Goal: Use online tool/utility: Utilize a website feature to perform a specific function

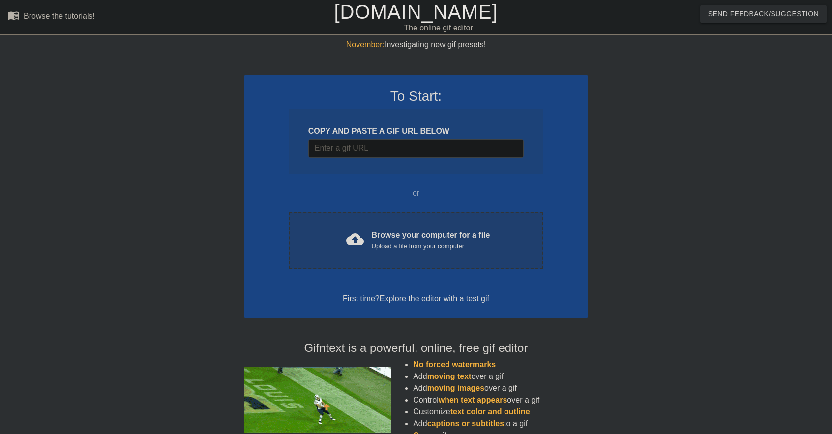
click at [451, 233] on div "Browse your computer for a file Upload a file from your computer" at bounding box center [431, 241] width 118 height 22
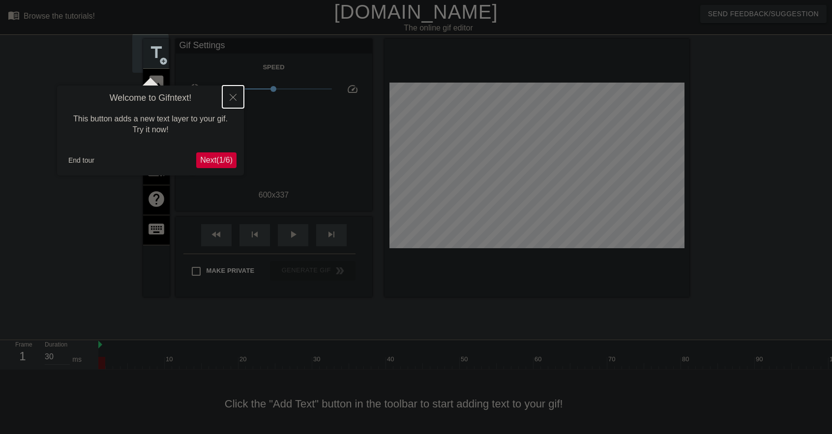
click at [226, 96] on button "Close" at bounding box center [233, 97] width 22 height 23
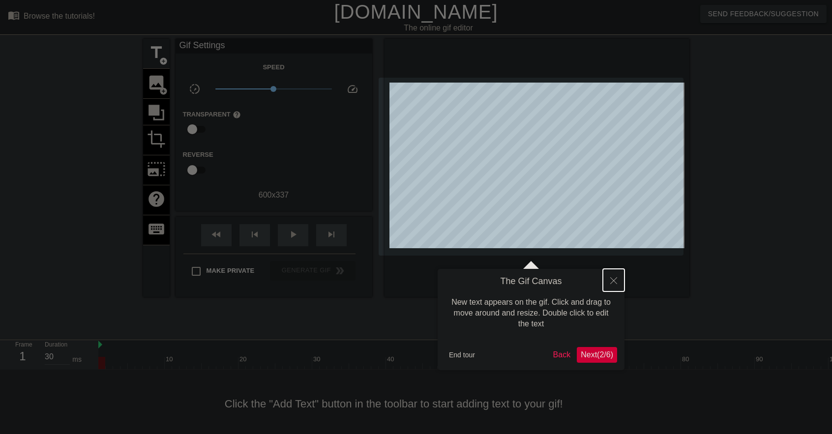
click at [608, 285] on button "Close" at bounding box center [614, 280] width 22 height 23
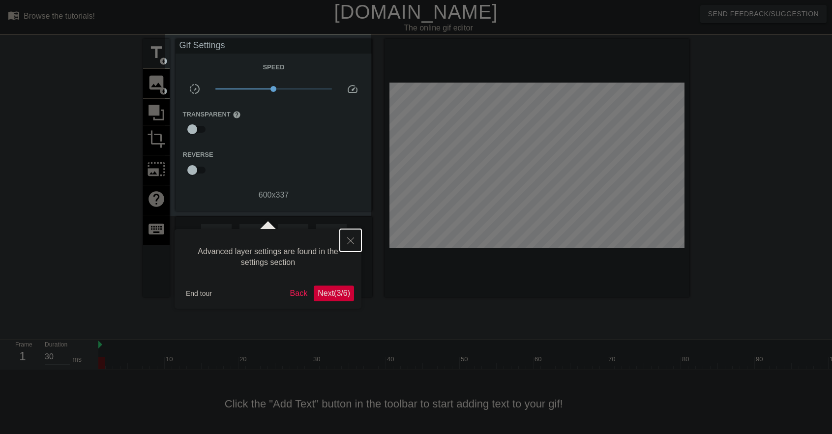
click at [353, 237] on icon "Close" at bounding box center [350, 240] width 7 height 7
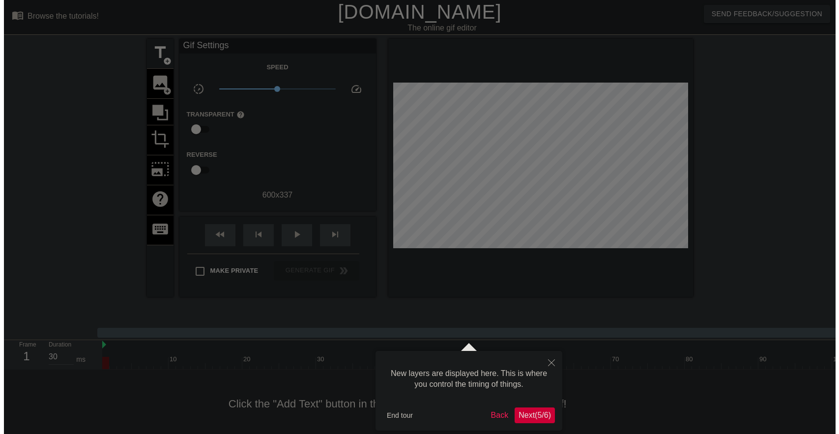
scroll to position [8, 0]
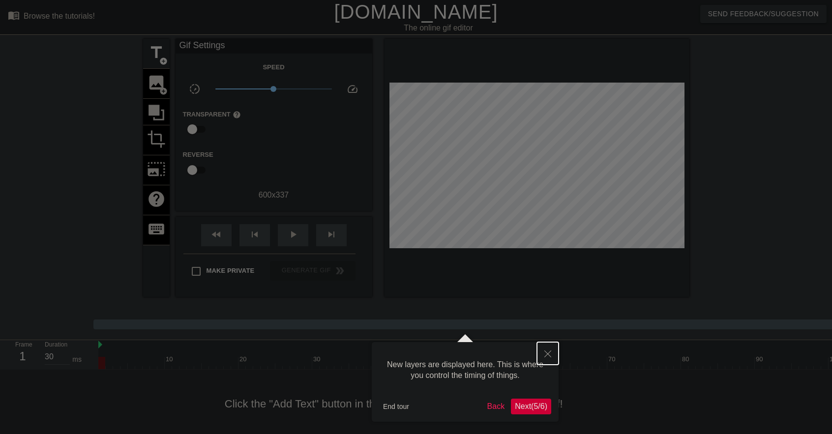
click at [541, 348] on button "Close" at bounding box center [548, 353] width 22 height 23
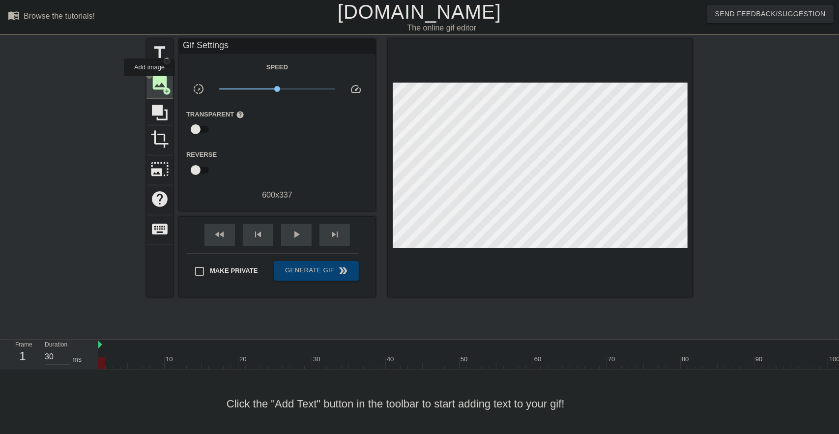
click at [150, 83] on span "image" at bounding box center [159, 82] width 19 height 19
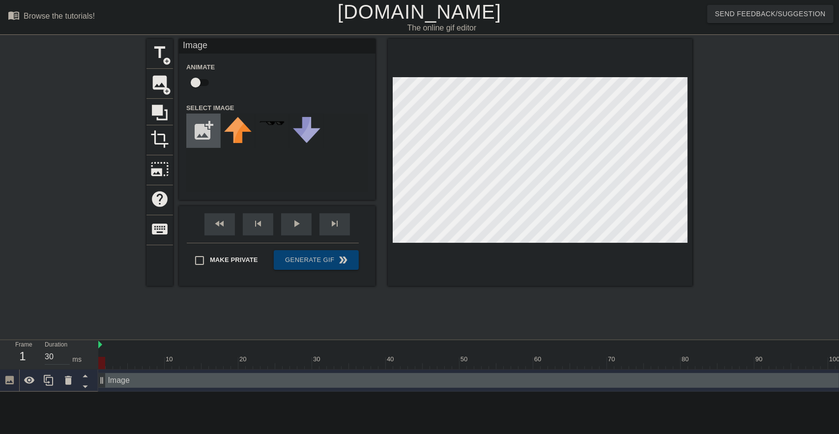
click at [191, 126] on input "file" at bounding box center [203, 130] width 33 height 33
type input "C:\fakepath\houseki.png"
click at [224, 129] on img at bounding box center [238, 131] width 28 height 28
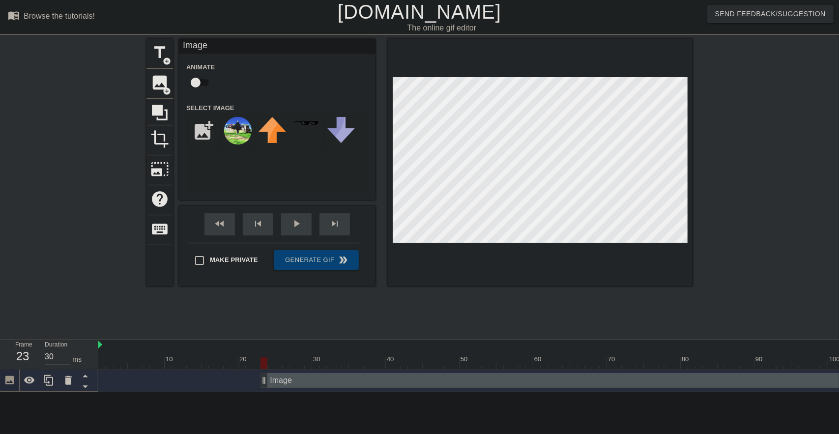
drag, startPoint x: 102, startPoint y: 334, endPoint x: 263, endPoint y: 342, distance: 161.4
drag, startPoint x: 266, startPoint y: 328, endPoint x: 63, endPoint y: 311, distance: 203.2
click at [63, 340] on div "Frame 1 Duration 30 ms 10 20 30 40 50 60 70 80 90 100 110 120 130 140 150" at bounding box center [419, 366] width 839 height 52
click at [124, 350] on div at bounding box center [123, 356] width 7 height 12
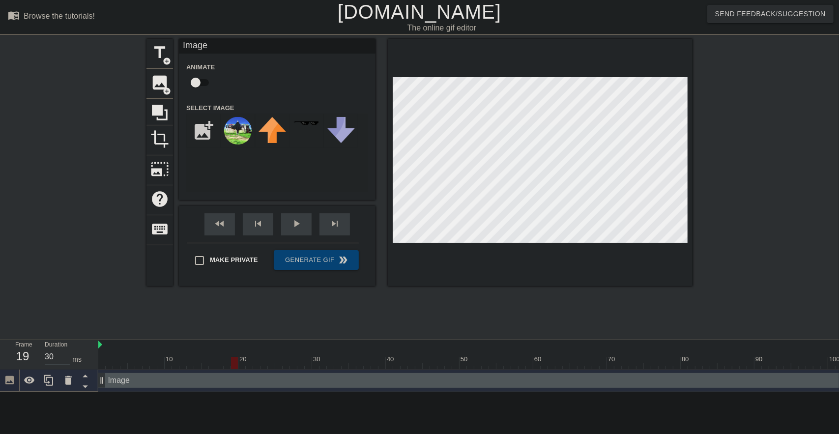
drag, startPoint x: 124, startPoint y: 308, endPoint x: 246, endPoint y: 326, distance: 123.2
click at [246, 340] on div "10 20 30 40 50 60 70 80 90 100 110 120 130 140 150 160" at bounding box center [468, 366] width 741 height 52
drag, startPoint x: 105, startPoint y: 333, endPoint x: 216, endPoint y: 328, distance: 110.7
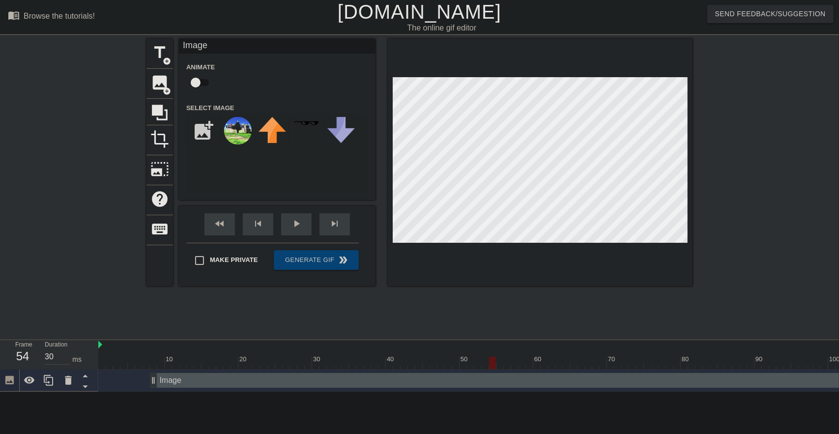
click at [363, 246] on div "title add_circle image add_circle crop photo_size_select_large help keyboard Im…" at bounding box center [419, 162] width 546 height 247
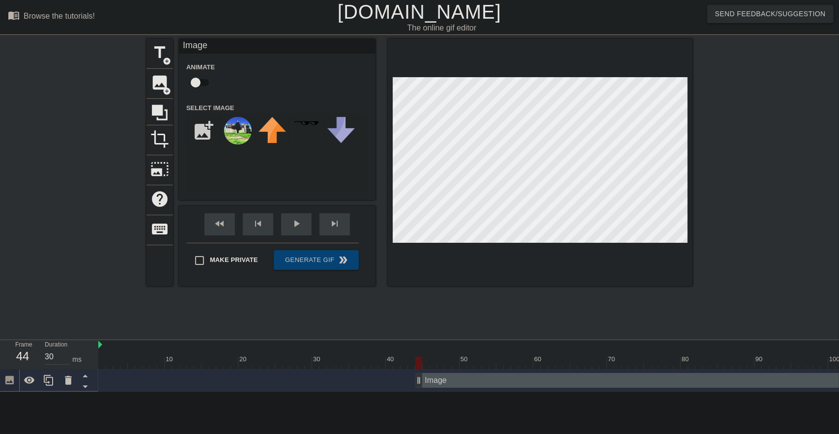
drag, startPoint x: 155, startPoint y: 328, endPoint x: 419, endPoint y: 326, distance: 264.0
drag, startPoint x: 420, startPoint y: 326, endPoint x: 487, endPoint y: 329, distance: 66.4
drag, startPoint x: 487, startPoint y: 329, endPoint x: 631, endPoint y: 327, distance: 144.0
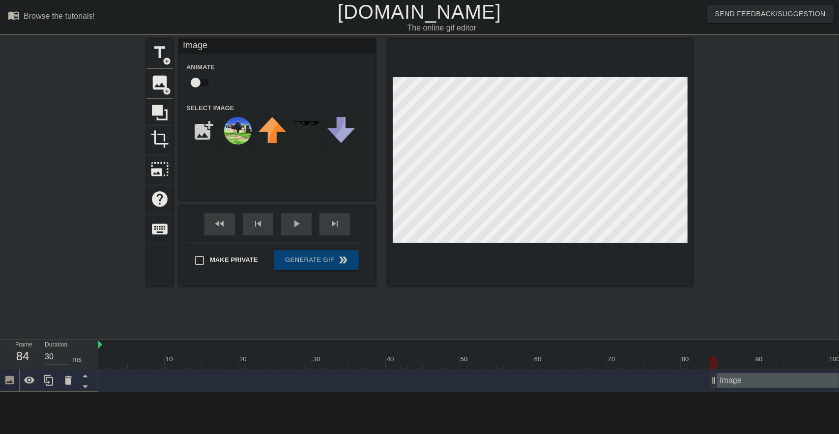
drag, startPoint x: 633, startPoint y: 330, endPoint x: 715, endPoint y: 326, distance: 82.7
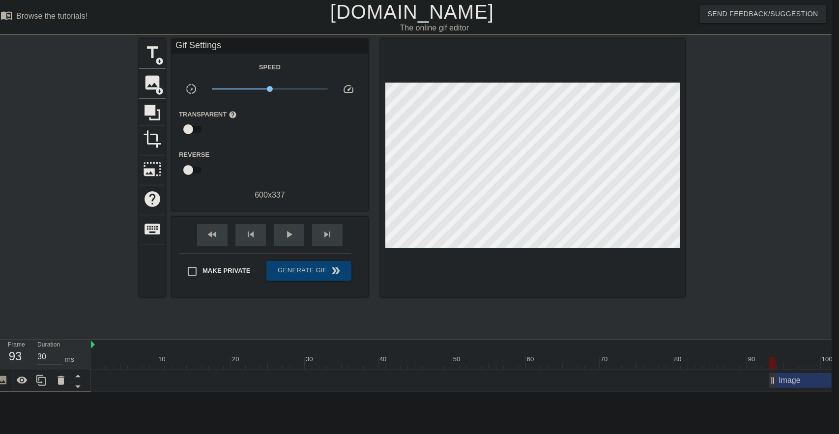
drag, startPoint x: 709, startPoint y: 345, endPoint x: 421, endPoint y: 329, distance: 288.0
click at [749, 340] on div "10 20 30 40 50 60 70 80 90 100 110 120 130 140 150 160" at bounding box center [461, 366] width 741 height 52
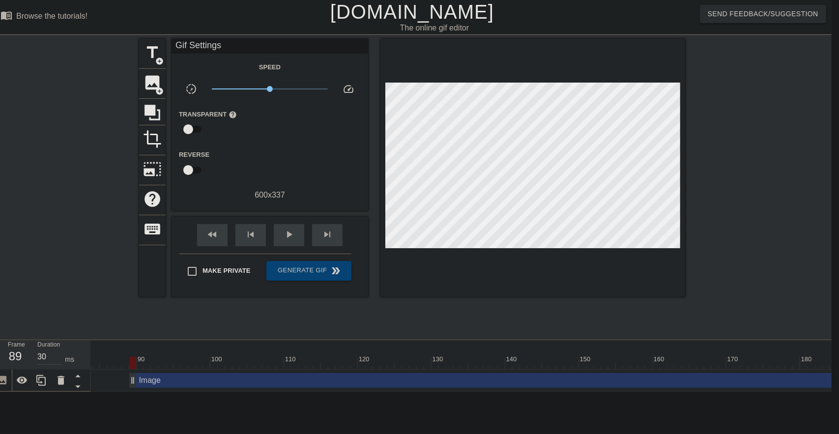
scroll to position [0, 604]
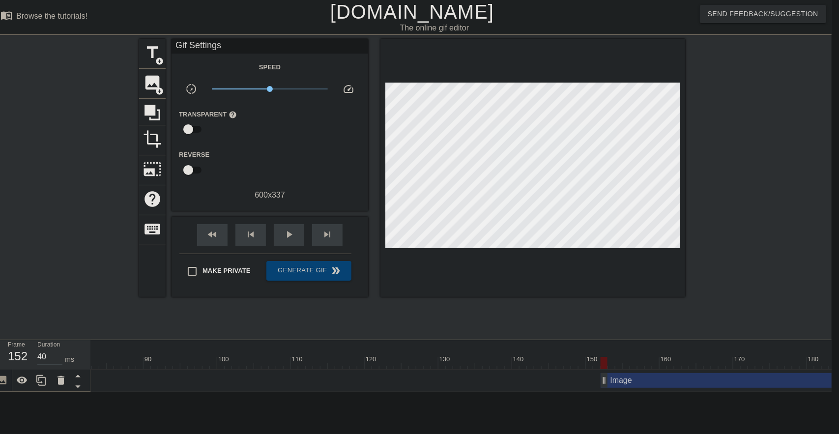
type input "30"
drag, startPoint x: 143, startPoint y: 343, endPoint x: 546, endPoint y: 350, distance: 403.1
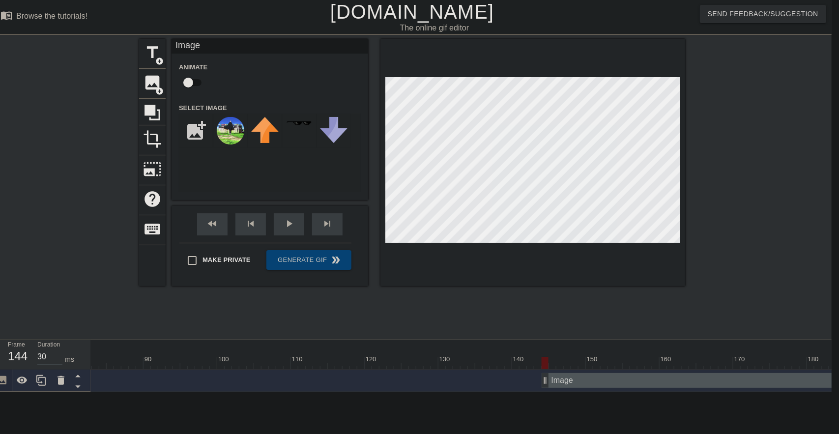
drag, startPoint x: 608, startPoint y: 334, endPoint x: 583, endPoint y: 382, distance: 54.7
click at [583, 382] on html "menu_book Browse the tutorials! [DOMAIN_NAME] The online gif editor Send Feedba…" at bounding box center [412, 196] width 839 height 392
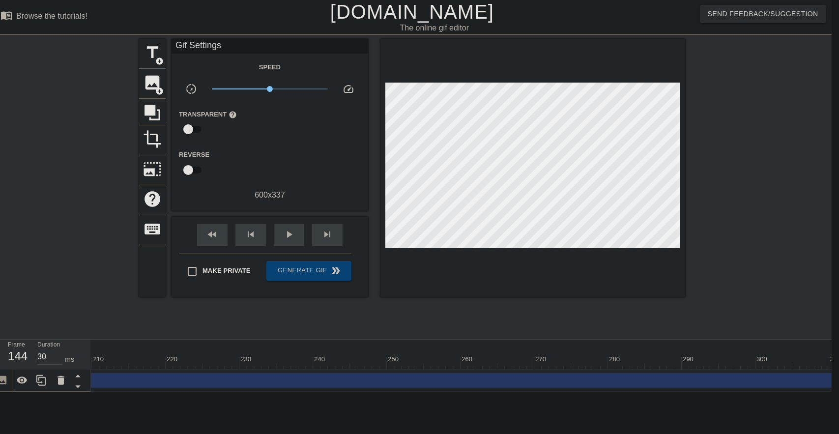
scroll to position [0, 1569]
click at [772, 373] on div "Image drag_handle drag_handle" at bounding box center [202, 380] width 1253 height 15
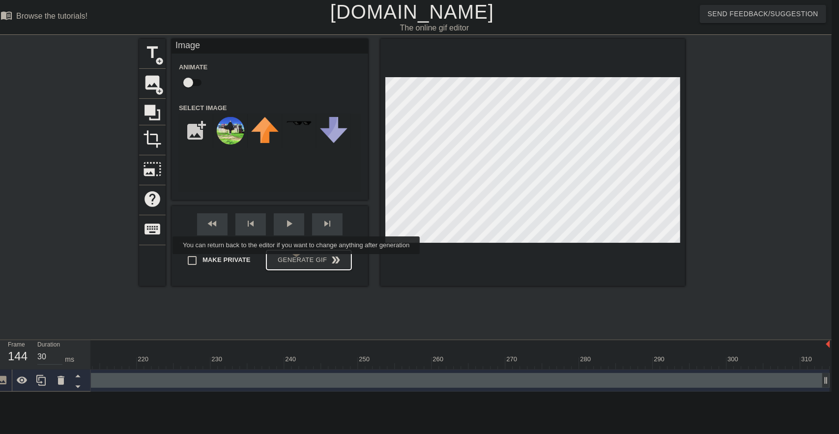
click at [297, 261] on button "Generate Gif double_arrow" at bounding box center [308, 260] width 85 height 20
